Goal: Navigation & Orientation: Find specific page/section

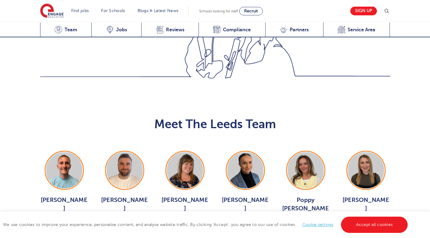
scroll to position [633, 0]
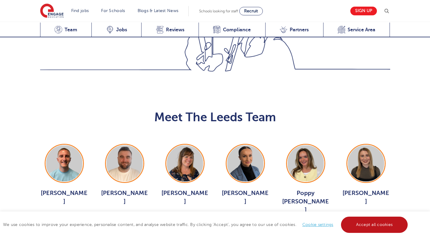
click at [387, 226] on link "Accept all cookies" at bounding box center [374, 225] width 67 height 16
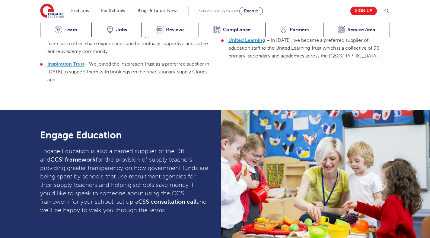
scroll to position [1537, 0]
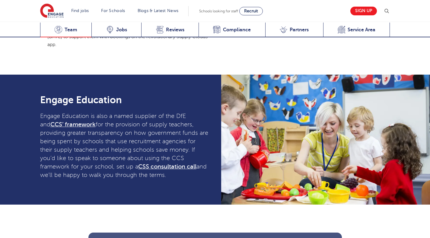
click at [77, 30] on div "Meet the team Team" at bounding box center [66, 30] width 52 height 15
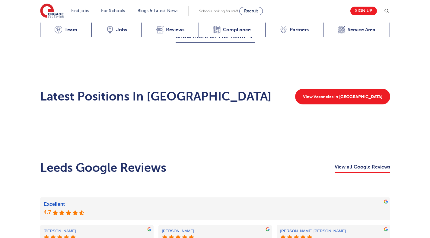
scroll to position [658, 0]
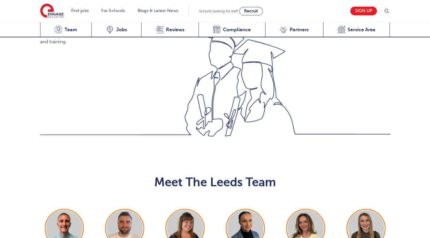
scroll to position [658, 0]
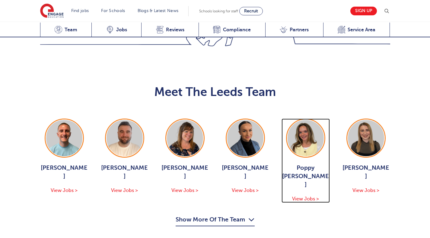
click at [313, 164] on span "Poppy [PERSON_NAME]" at bounding box center [305, 176] width 48 height 25
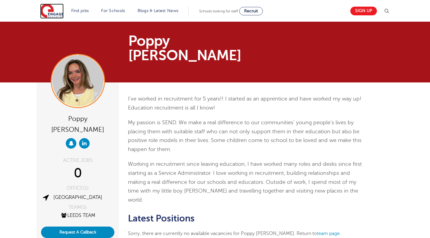
click at [63, 11] on img at bounding box center [52, 11] width 24 height 15
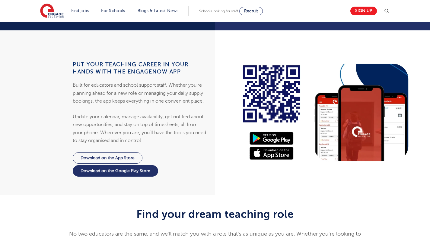
scroll to position [754, 0]
